Goal: Navigation & Orientation: Understand site structure

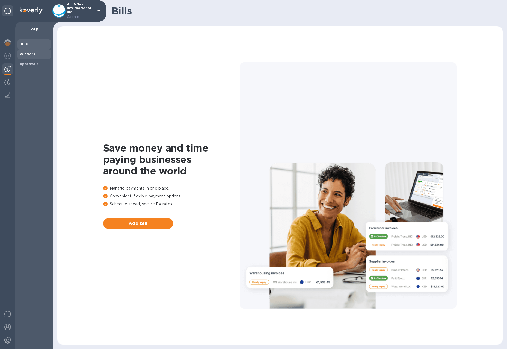
click at [38, 54] on span "Vendors" at bounding box center [34, 53] width 29 height 5
click at [6, 43] on img at bounding box center [7, 42] width 7 height 7
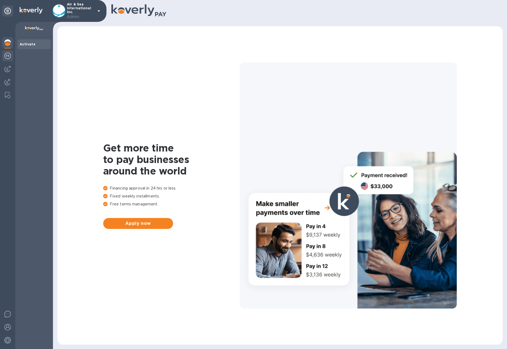
click at [7, 54] on img at bounding box center [7, 55] width 7 height 7
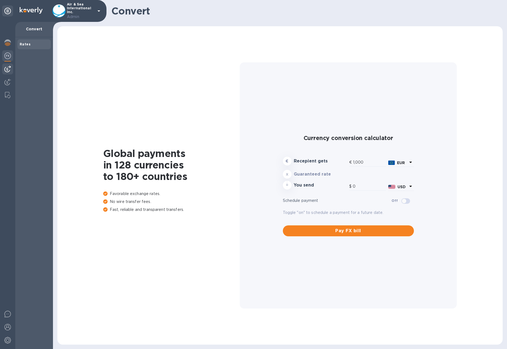
click at [7, 68] on img at bounding box center [7, 69] width 7 height 7
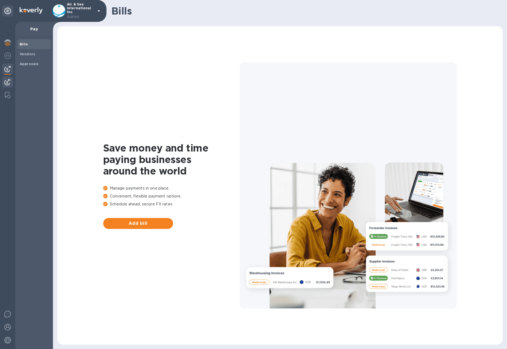
click at [7, 80] on img at bounding box center [7, 82] width 7 height 7
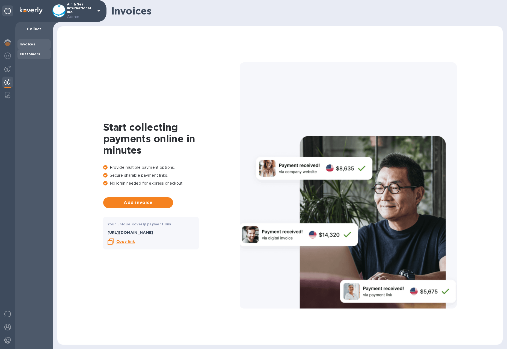
click at [24, 55] on b "Customers" at bounding box center [30, 54] width 21 height 4
click at [9, 53] on img at bounding box center [7, 55] width 7 height 7
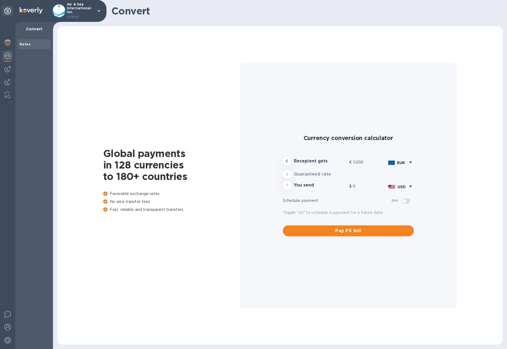
type input "1,178.58"
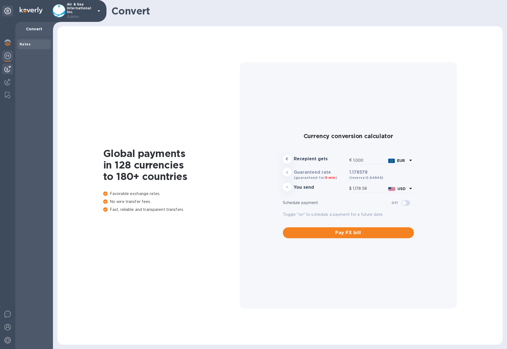
click at [7, 68] on img at bounding box center [7, 69] width 7 height 7
